Goal: Register for event/course

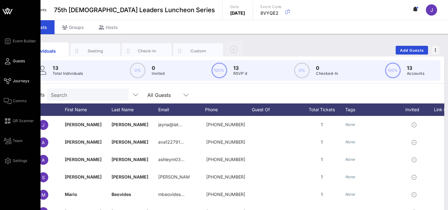
click at [10, 82] on icon at bounding box center [8, 81] width 8 height 1
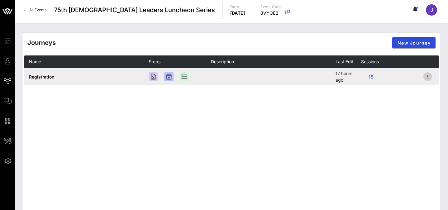
click at [427, 77] on icon "button" at bounding box center [427, 76] width 7 height 7
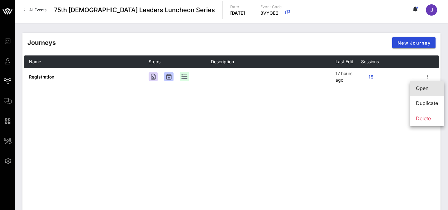
click at [425, 91] on div "Open" at bounding box center [427, 88] width 22 height 6
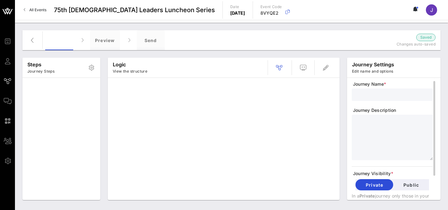
type input "Registration"
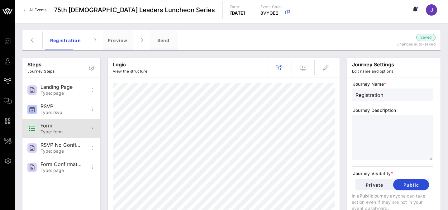
click at [58, 126] on div "Form" at bounding box center [61, 126] width 41 height 6
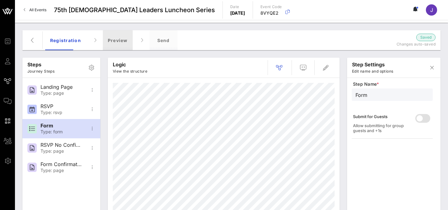
click at [124, 41] on div "Preview" at bounding box center [118, 40] width 30 height 20
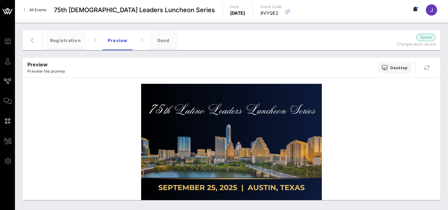
scroll to position [99, 0]
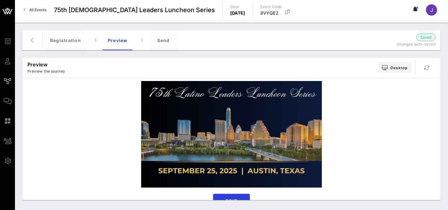
click at [235, 198] on span "RSVP" at bounding box center [232, 200] width 12 height 5
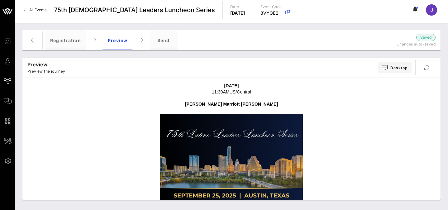
scroll to position [100, 0]
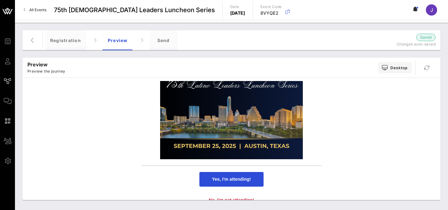
click at [231, 177] on span "Yes, I'm attending!" at bounding box center [231, 179] width 39 height 5
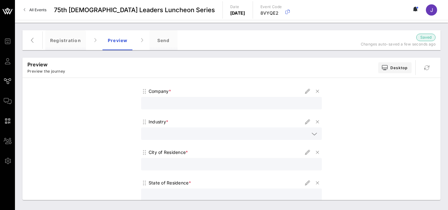
scroll to position [65, 0]
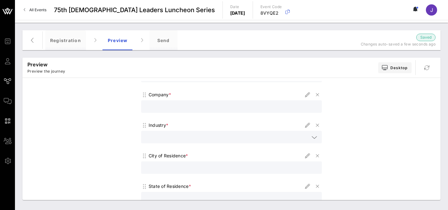
click at [171, 121] on div "Industry *" at bounding box center [231, 125] width 181 height 9
click at [166, 131] on div at bounding box center [231, 137] width 173 height 12
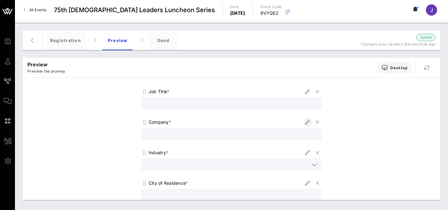
scroll to position [0, 0]
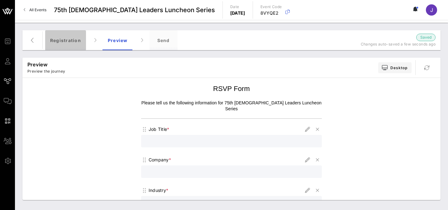
click at [75, 40] on div "Registration" at bounding box center [65, 40] width 41 height 20
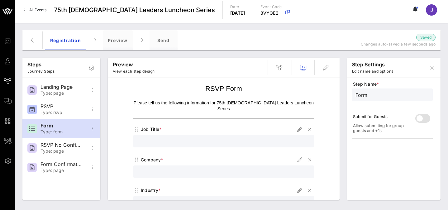
scroll to position [7, 0]
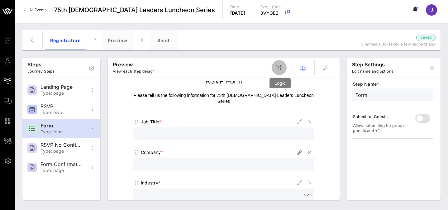
click at [281, 66] on icon "button" at bounding box center [278, 67] width 7 height 7
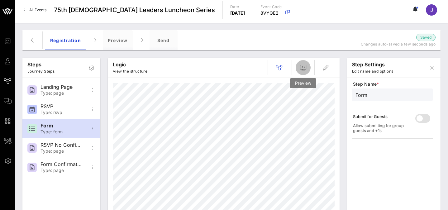
click at [300, 68] on icon "button" at bounding box center [302, 67] width 7 height 7
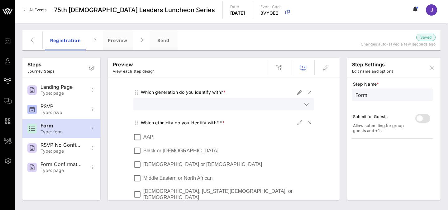
scroll to position [222, 0]
